Goal: Information Seeking & Learning: Learn about a topic

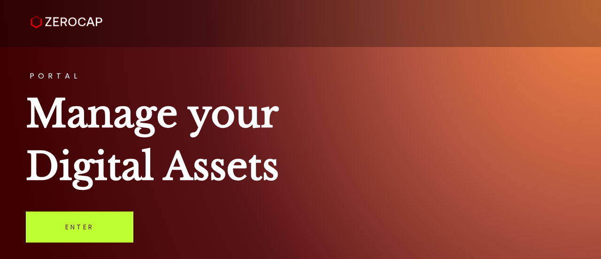
click at [69, 232] on link "Enter" at bounding box center [79, 226] width 107 height 31
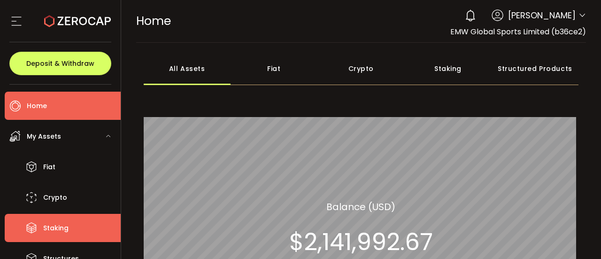
click at [119, 227] on li "Staking" at bounding box center [63, 228] width 116 height 28
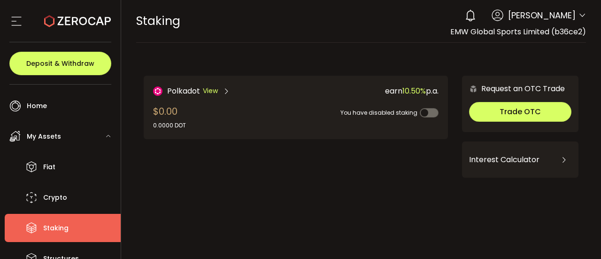
click at [118, 227] on li "Staking" at bounding box center [63, 228] width 116 height 28
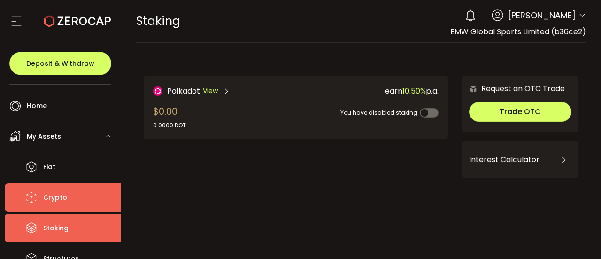
click at [119, 207] on li "Crypto" at bounding box center [63, 197] width 116 height 28
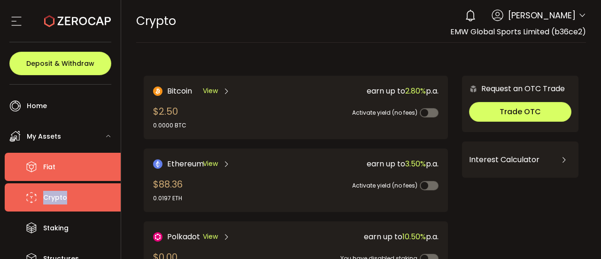
drag, startPoint x: 117, startPoint y: 168, endPoint x: 119, endPoint y: 205, distance: 36.2
click at [119, 205] on ul "Fiat Crypto Staking Structures" at bounding box center [63, 213] width 116 height 120
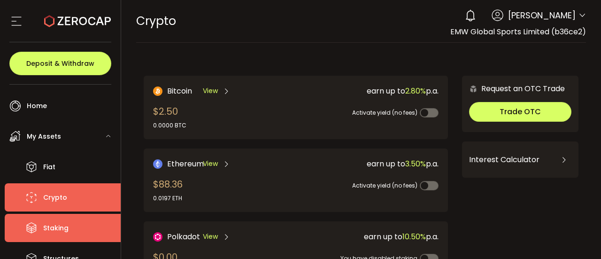
click at [117, 230] on li "Staking" at bounding box center [63, 228] width 116 height 28
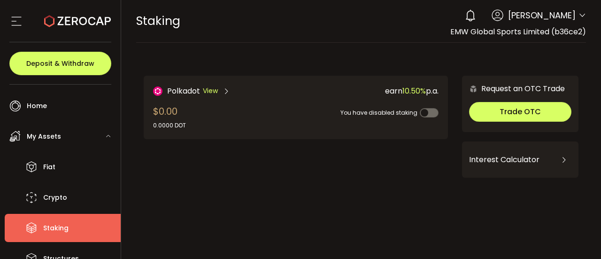
click at [121, 250] on div "PDF is being processed and will download to your computer STAKING Buy Power $0.…" at bounding box center [361, 129] width 480 height 259
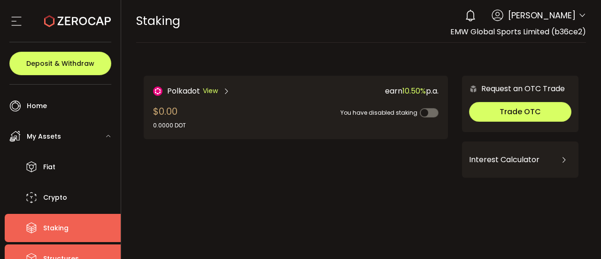
click at [119, 250] on li "Structures" at bounding box center [63, 258] width 116 height 28
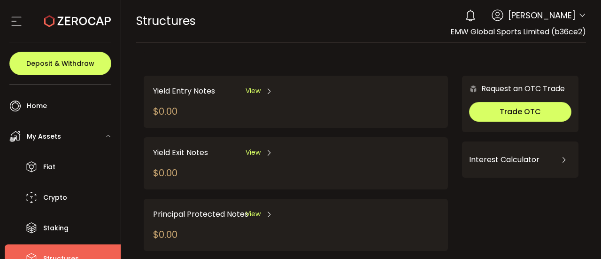
click at [119, 249] on li "Structures" at bounding box center [63, 258] width 116 height 28
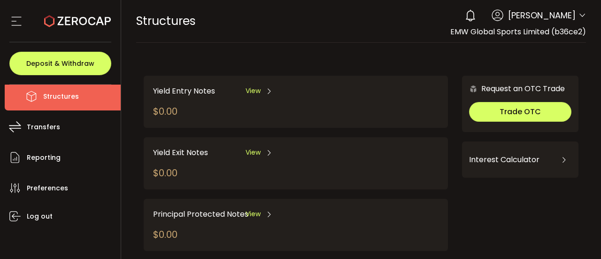
scroll to position [162, 0]
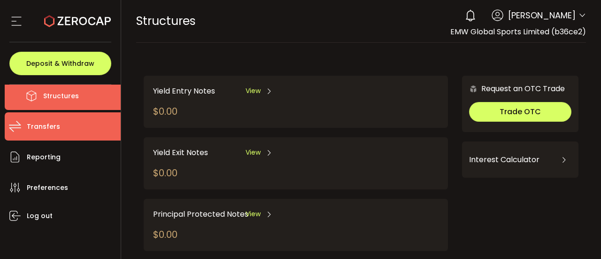
click at [48, 129] on span "Transfers" at bounding box center [43, 127] width 33 height 14
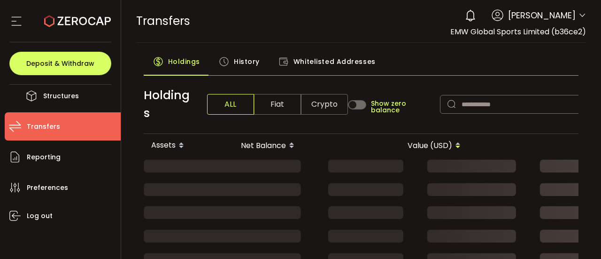
click at [230, 66] on div "History" at bounding box center [239, 63] width 60 height 23
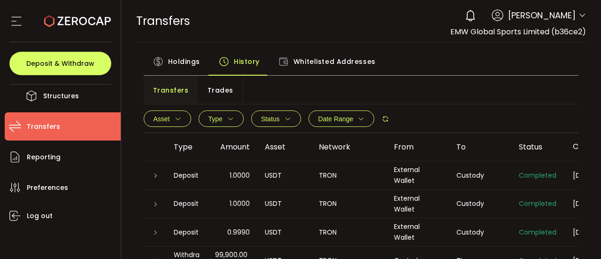
click at [383, 231] on div "TRON" at bounding box center [348, 232] width 75 height 11
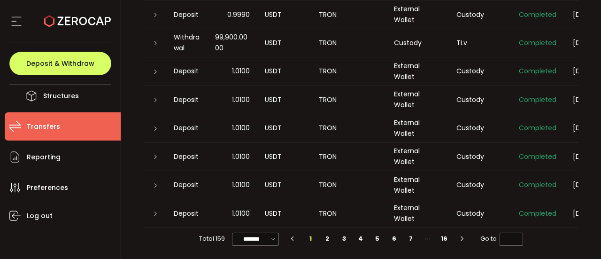
scroll to position [220, 0]
